Goal: Information Seeking & Learning: Find specific fact

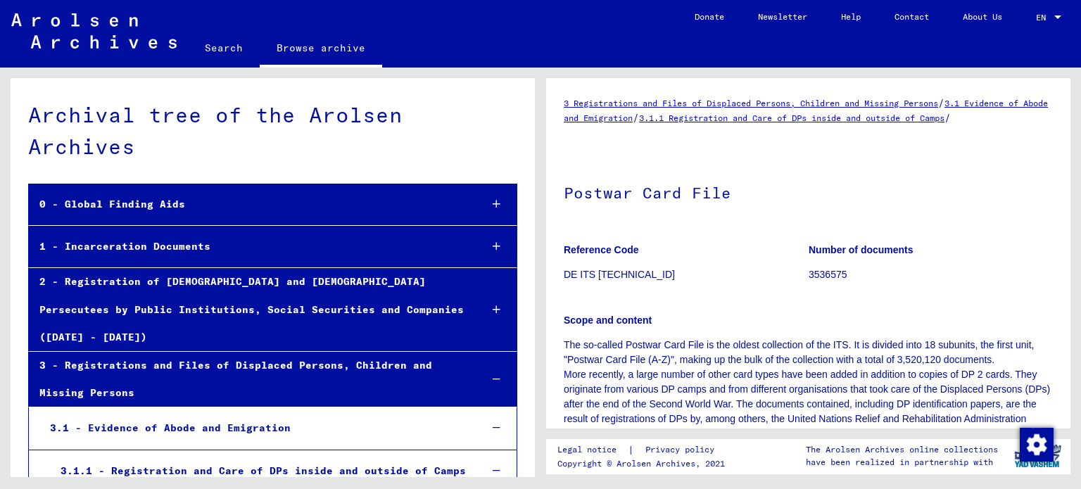
click at [493, 244] on icon at bounding box center [497, 246] width 8 height 10
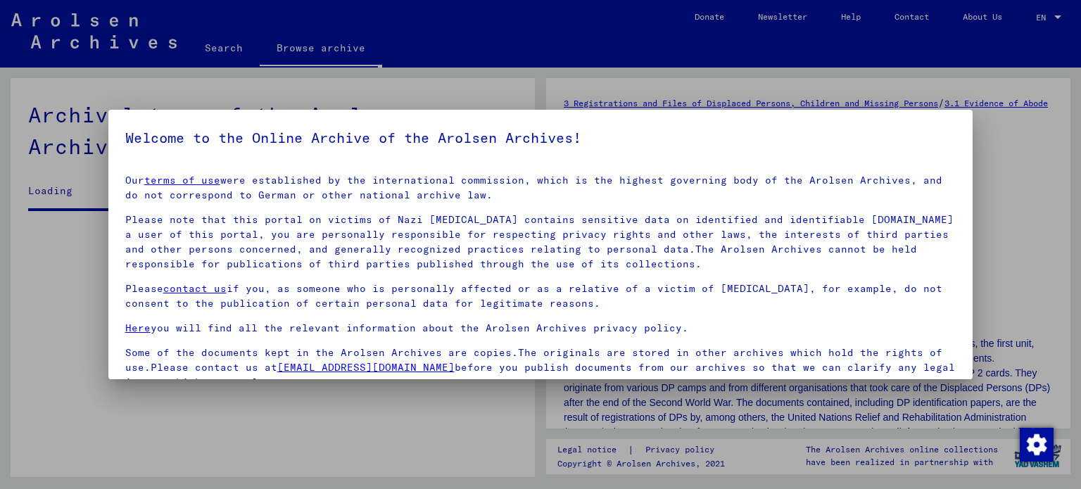
scroll to position [266, 0]
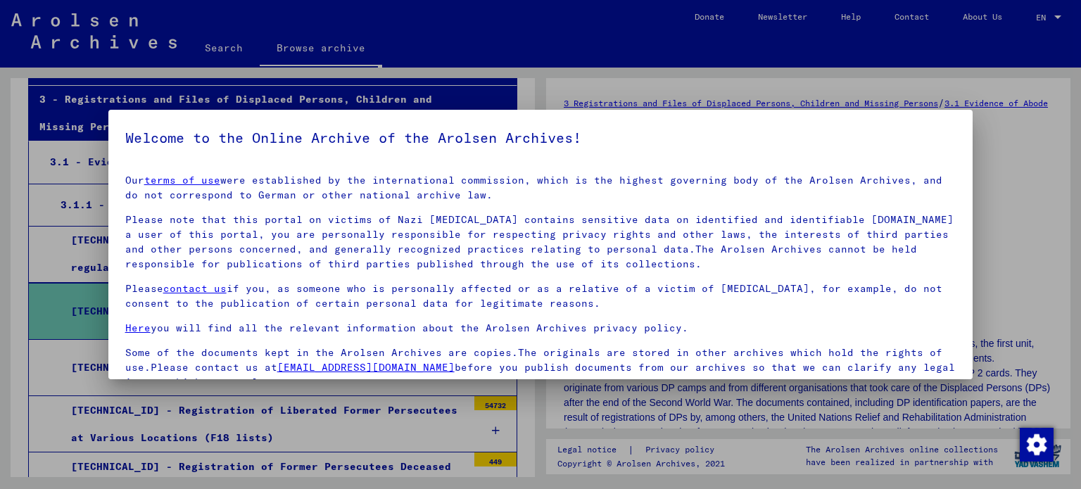
click at [487, 45] on div at bounding box center [540, 244] width 1081 height 489
click at [1042, 299] on div at bounding box center [540, 244] width 1081 height 489
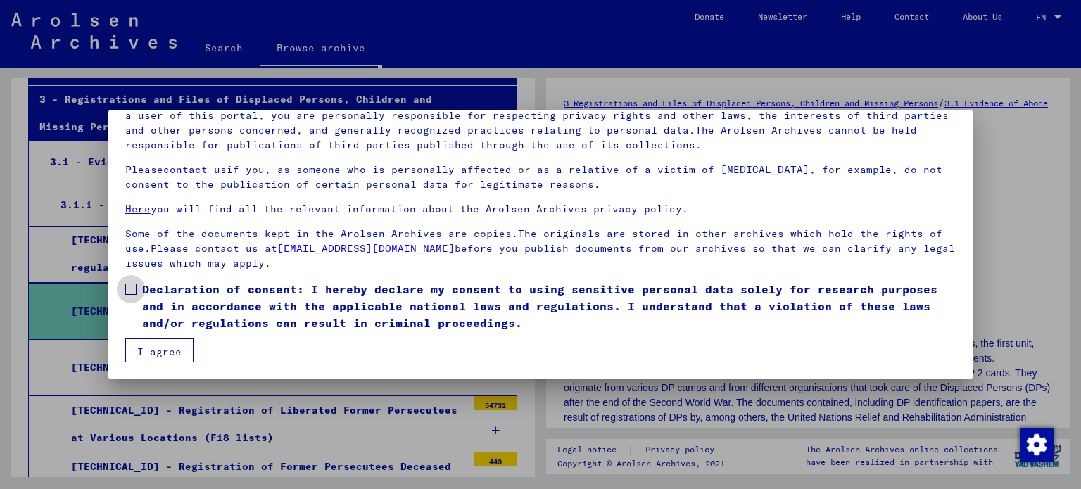
click at [126, 289] on span at bounding box center [130, 289] width 11 height 11
click at [149, 348] on button "I agree" at bounding box center [159, 352] width 68 height 27
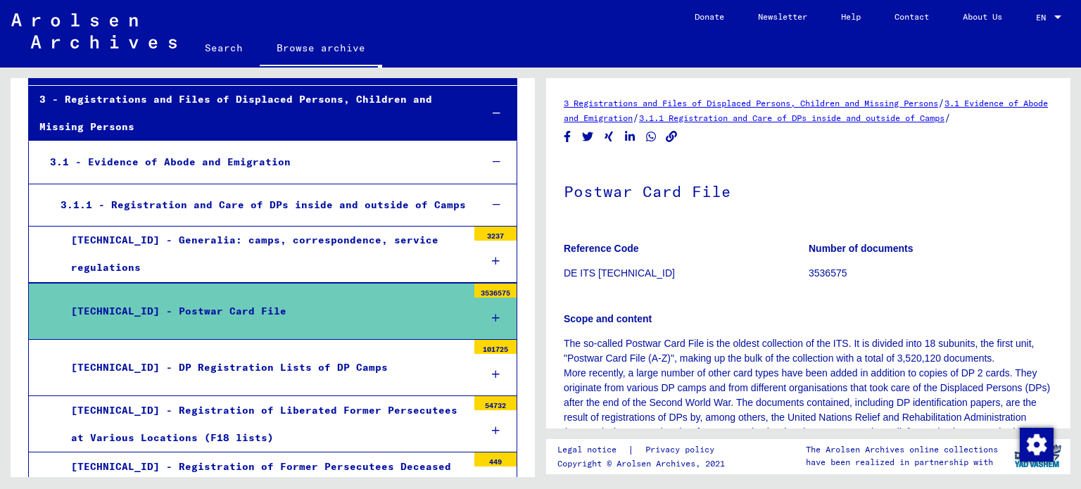
click at [480, 298] on div at bounding box center [495, 319] width 42 height 42
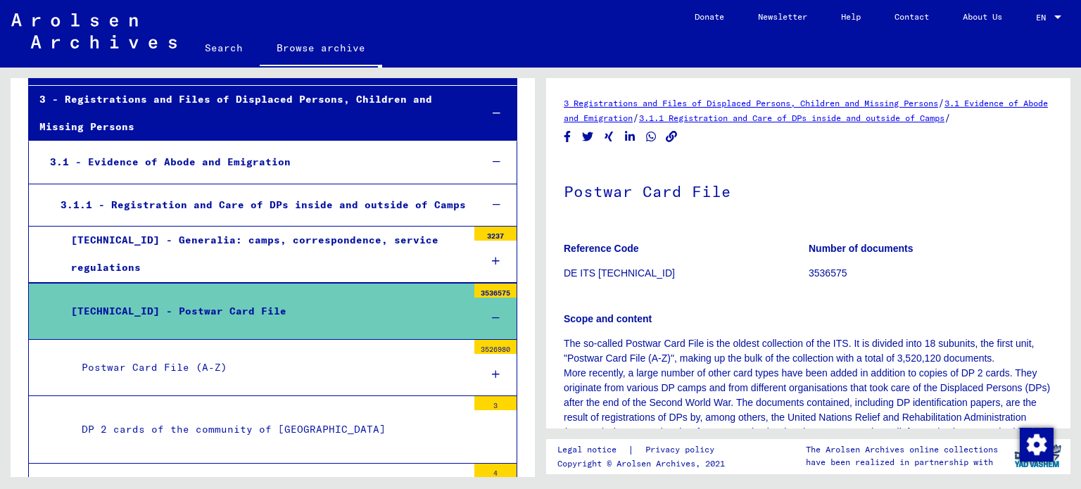
click at [191, 354] on div "Postwar Card File (A-Z)" at bounding box center [269, 367] width 396 height 27
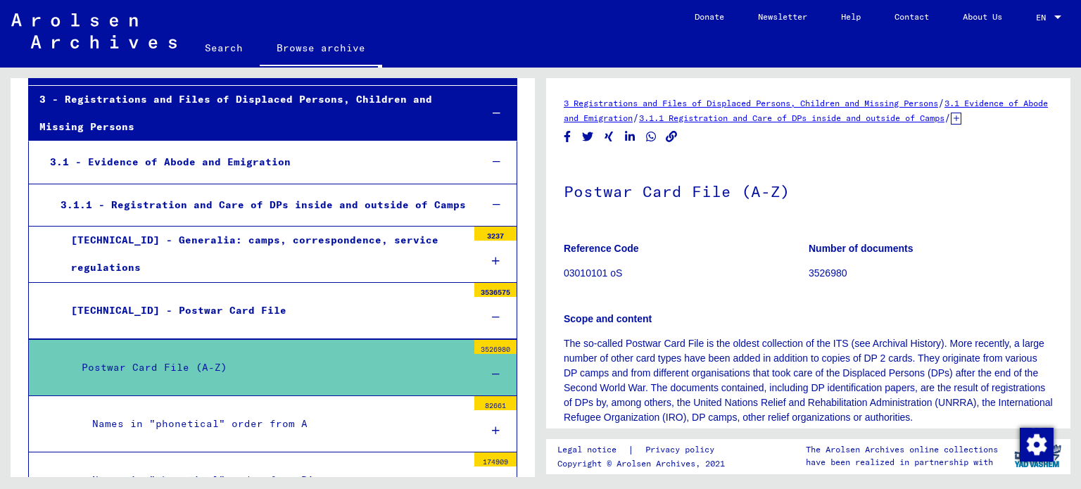
click at [219, 42] on link "Search" at bounding box center [224, 48] width 72 height 34
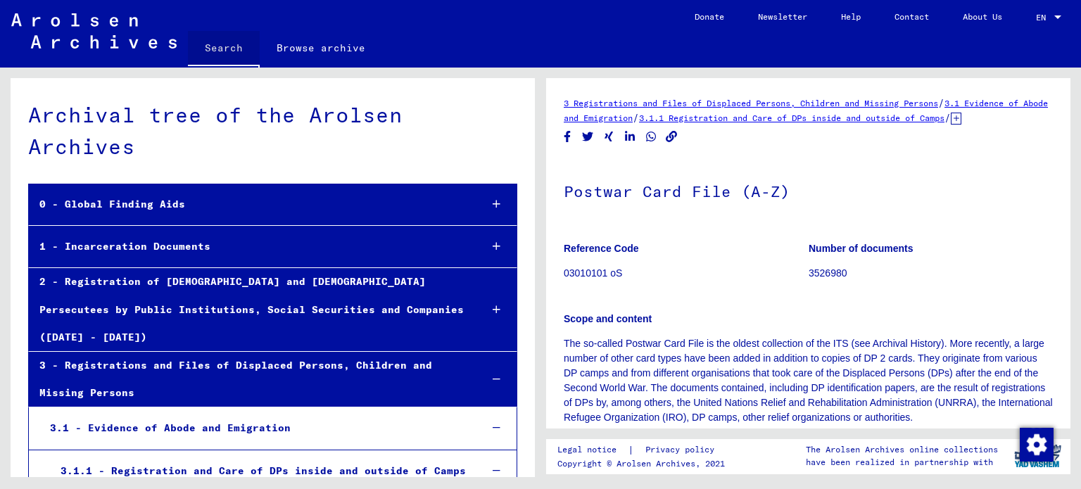
click at [226, 47] on link "Search" at bounding box center [224, 49] width 72 height 37
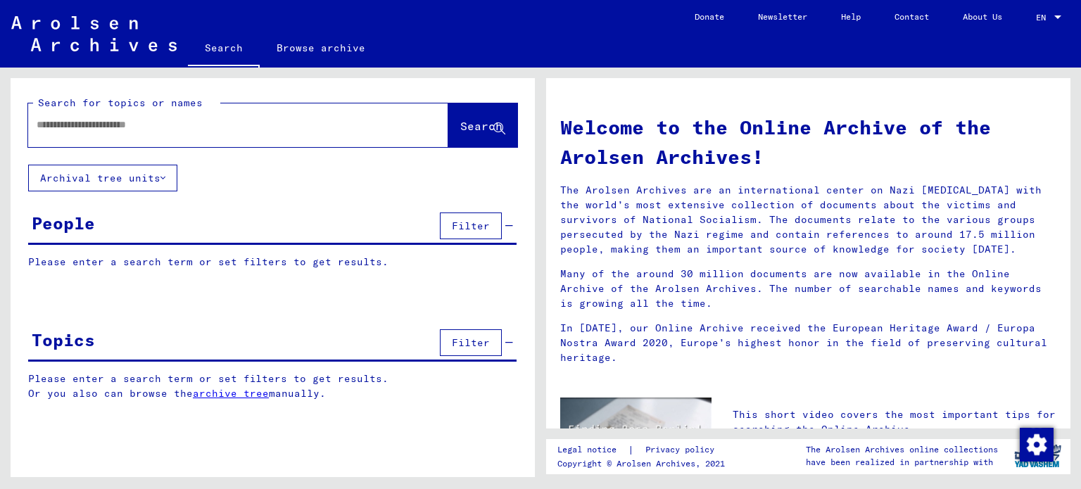
click at [103, 120] on input "text" at bounding box center [222, 125] width 370 height 15
type input "*****"
click at [464, 124] on span "Search" at bounding box center [481, 126] width 42 height 14
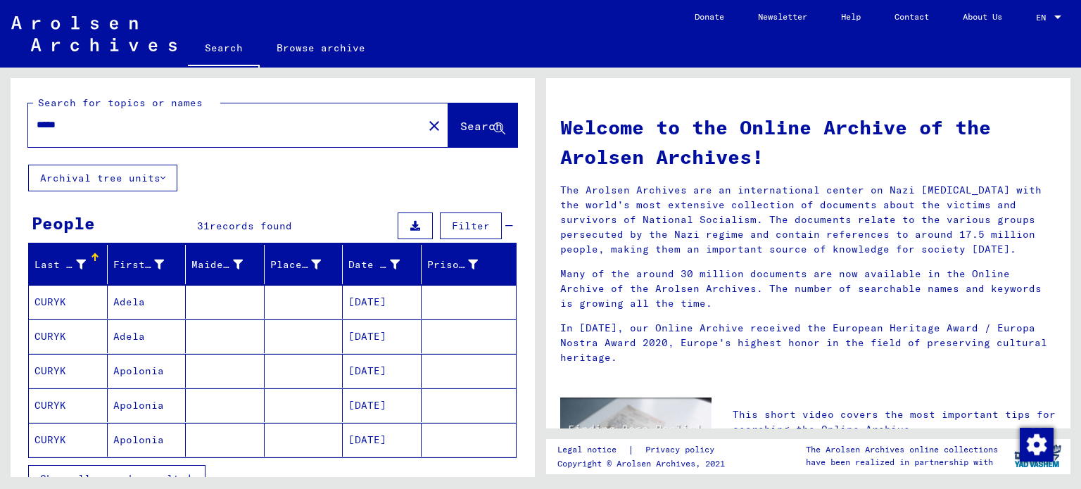
click at [49, 298] on mat-cell "CURYK" at bounding box center [68, 302] width 79 height 34
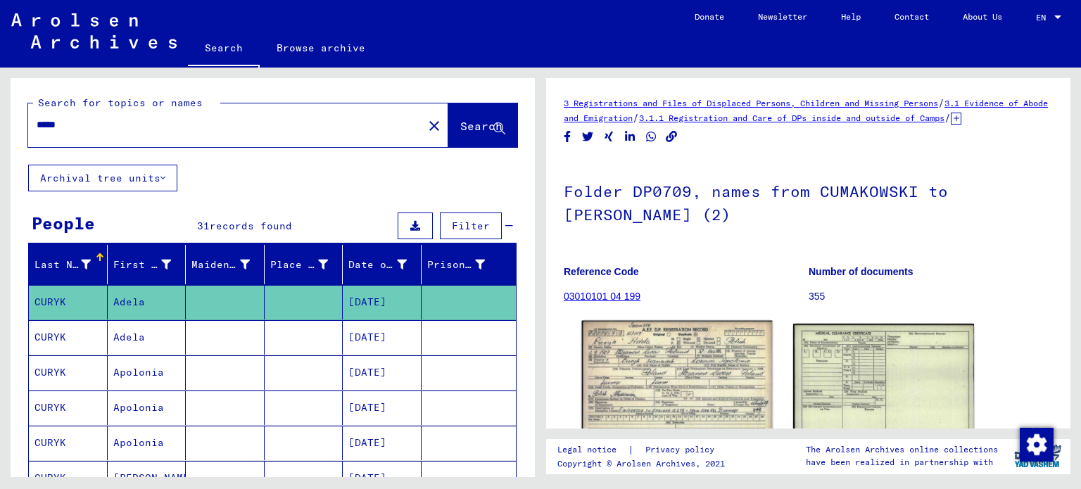
click at [654, 377] on img at bounding box center [677, 381] width 190 height 120
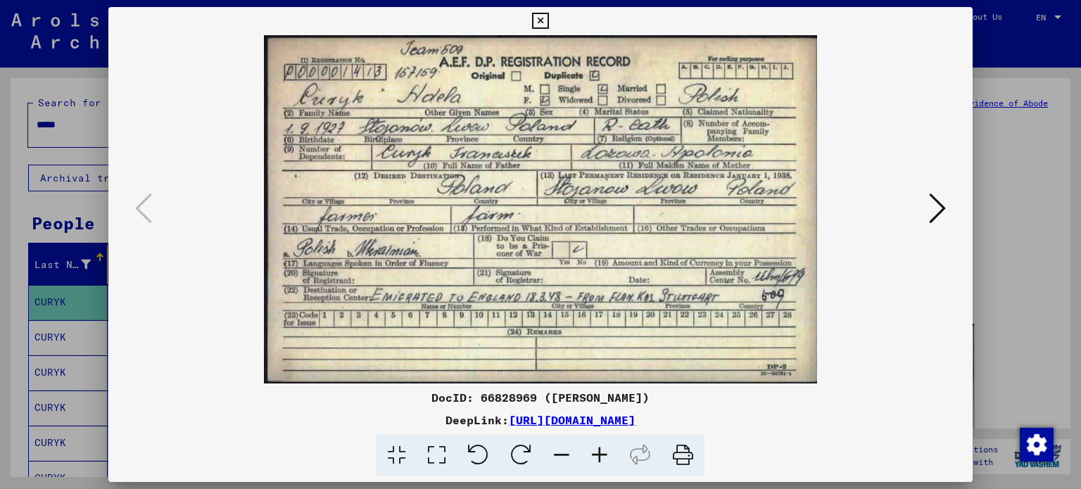
click at [936, 213] on icon at bounding box center [937, 208] width 17 height 34
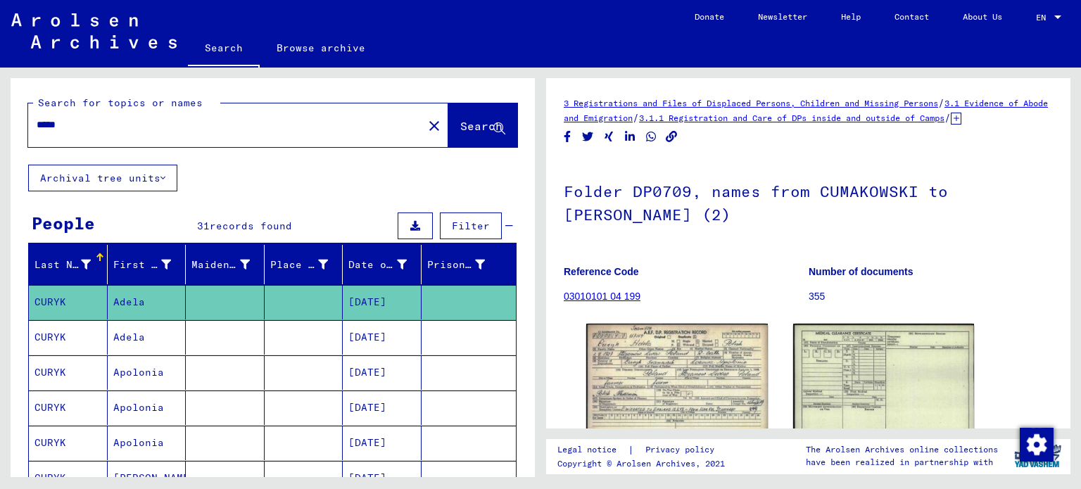
click at [55, 332] on mat-cell "CURYK" at bounding box center [68, 337] width 79 height 34
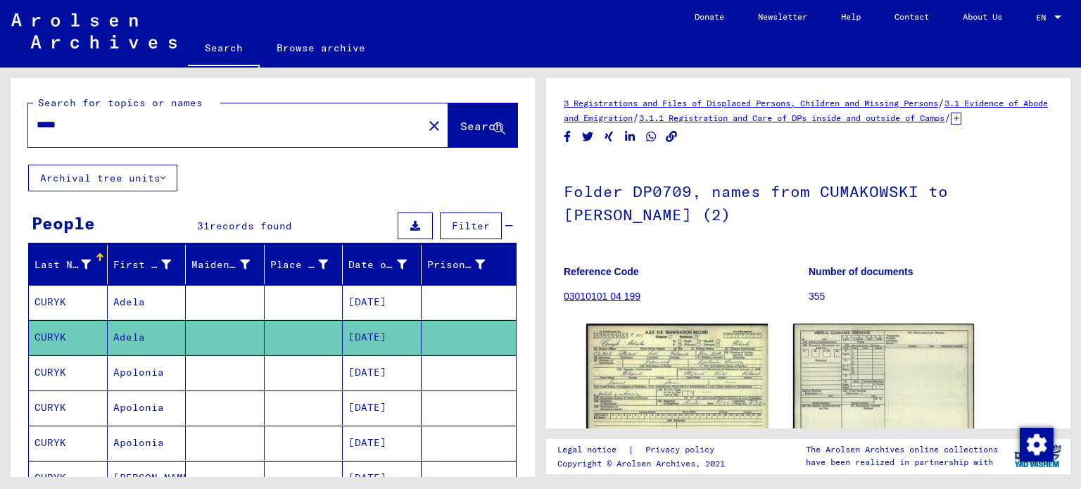
scroll to position [72, 0]
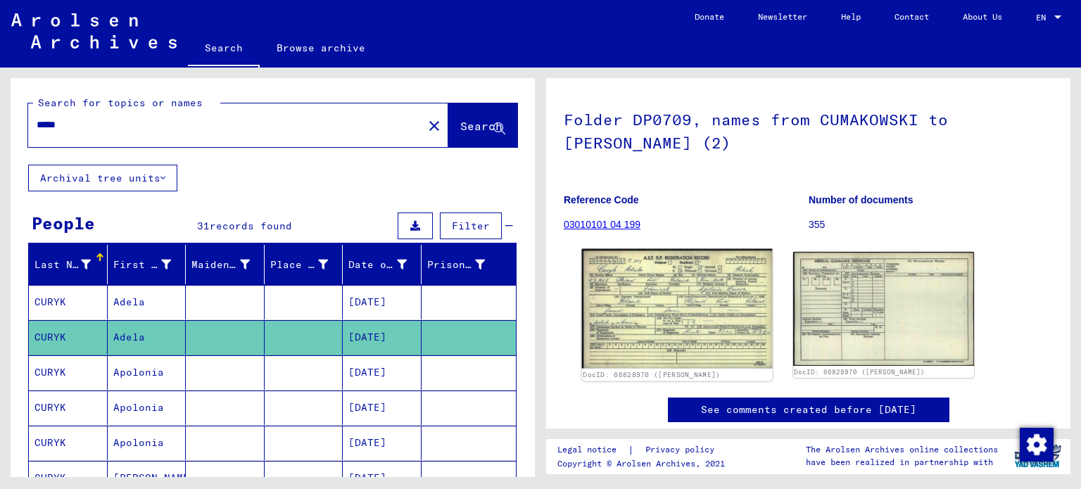
click at [676, 305] on img at bounding box center [677, 309] width 190 height 120
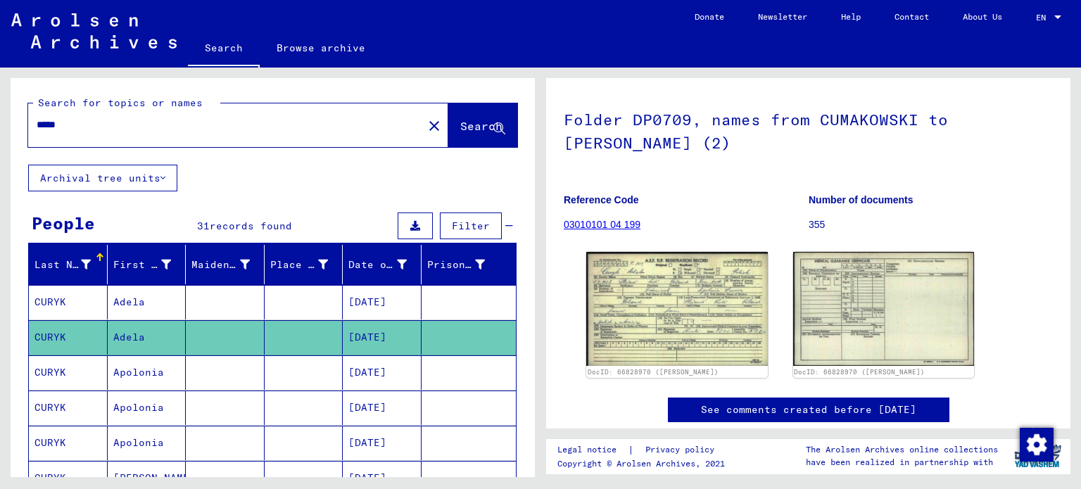
click at [46, 302] on mat-cell "CURYK" at bounding box center [68, 302] width 79 height 34
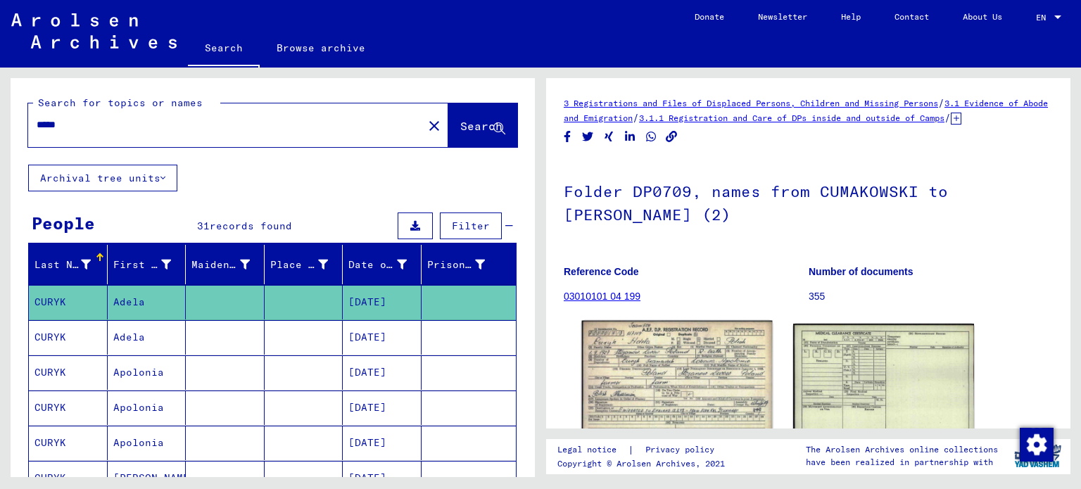
click at [645, 388] on img at bounding box center [677, 381] width 190 height 120
